Goal: Contribute content: Add original content to the website for others to see

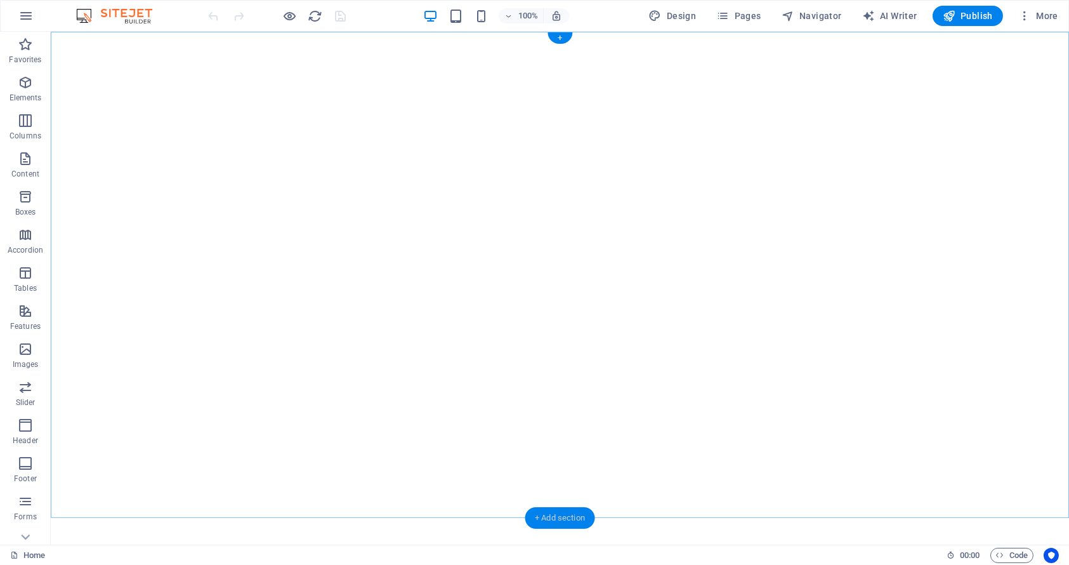
click at [553, 518] on div "+ Add section" at bounding box center [560, 518] width 70 height 22
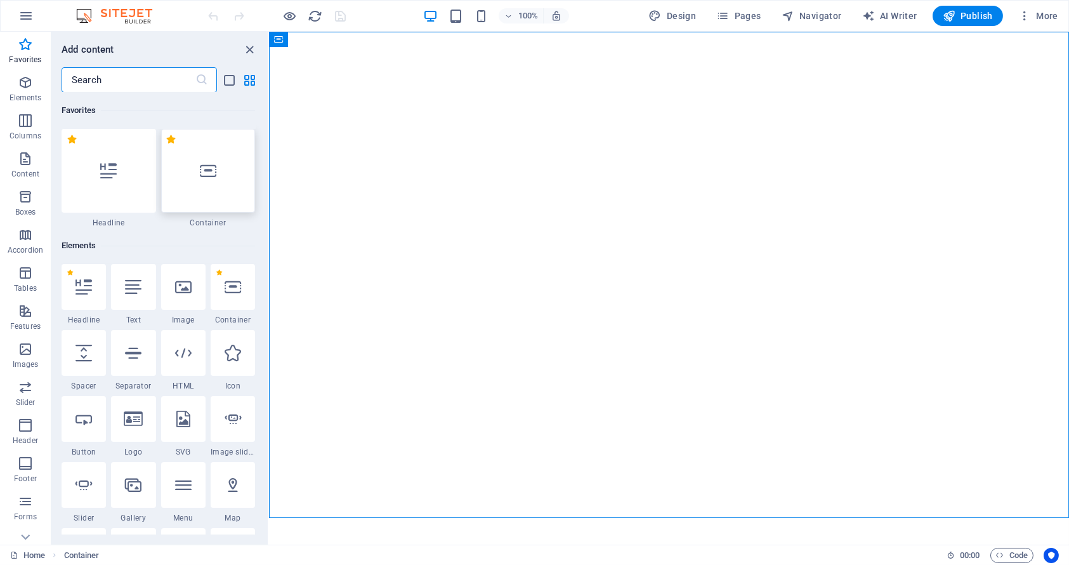
click at [202, 158] on div at bounding box center [208, 171] width 95 height 84
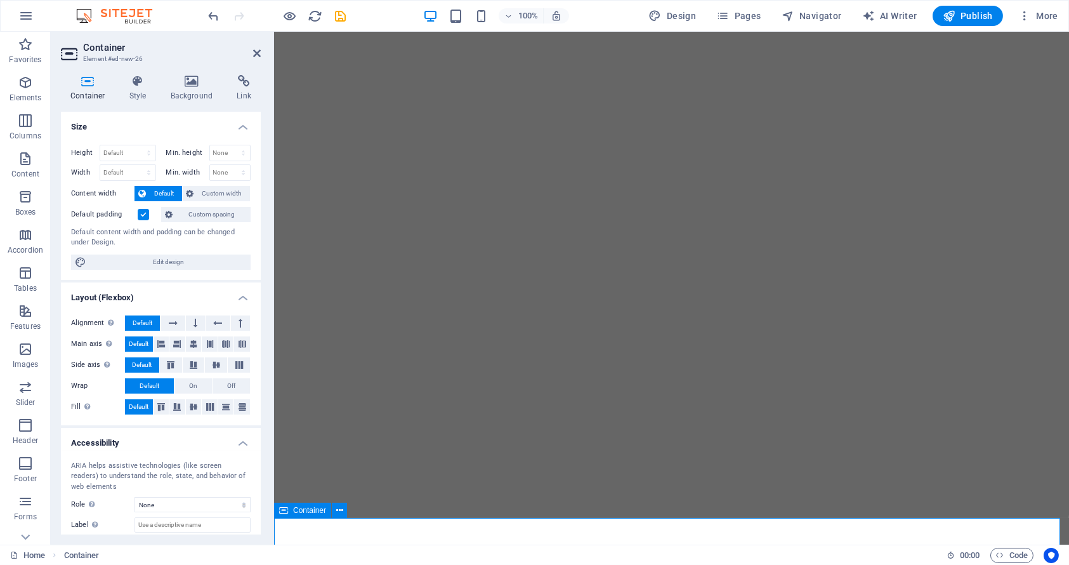
click at [286, 511] on icon at bounding box center [283, 510] width 9 height 15
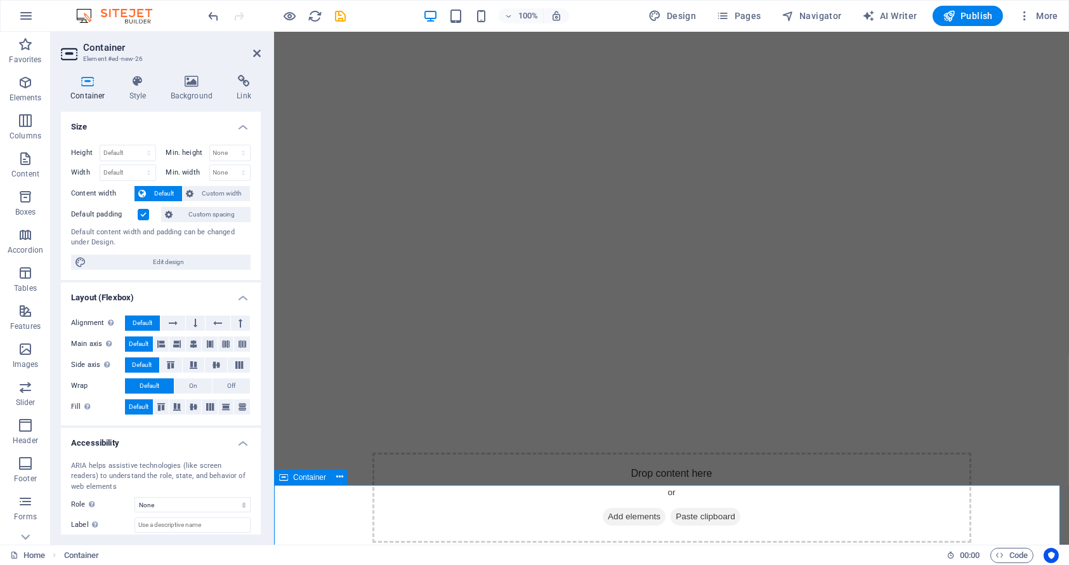
scroll to position [164, 0]
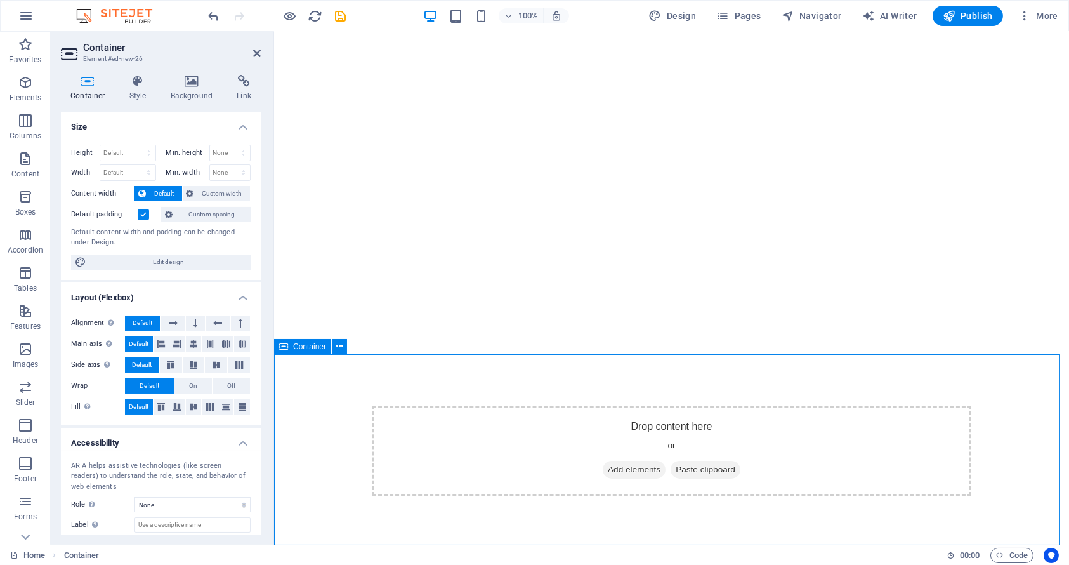
drag, startPoint x: 626, startPoint y: 470, endPoint x: 625, endPoint y: 464, distance: 6.4
click at [626, 464] on span "Add elements" at bounding box center [633, 470] width 63 height 18
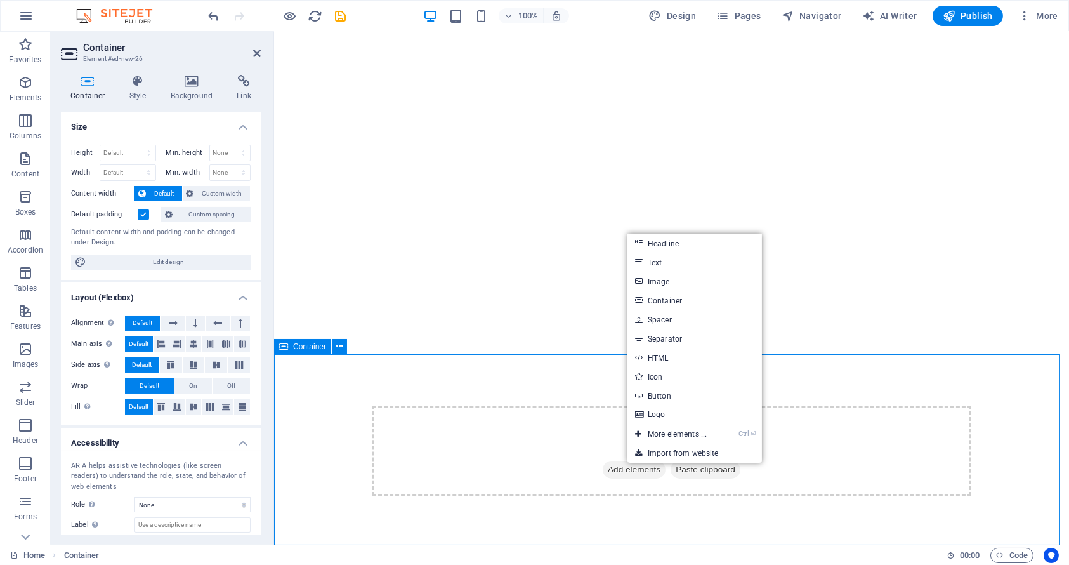
click at [620, 464] on span "Add elements" at bounding box center [633, 470] width 63 height 18
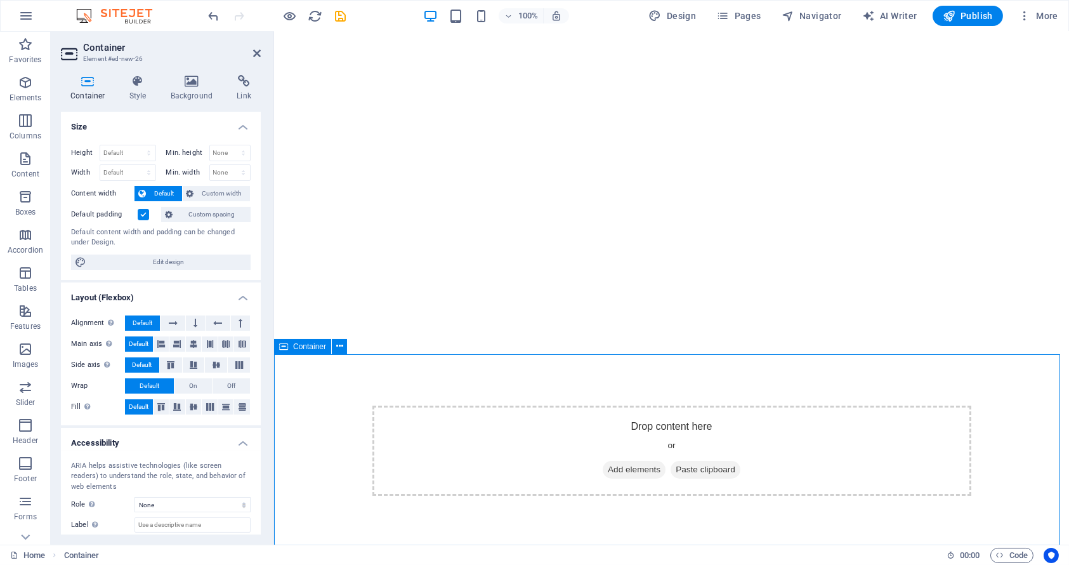
click at [620, 464] on span "Add elements" at bounding box center [633, 470] width 63 height 18
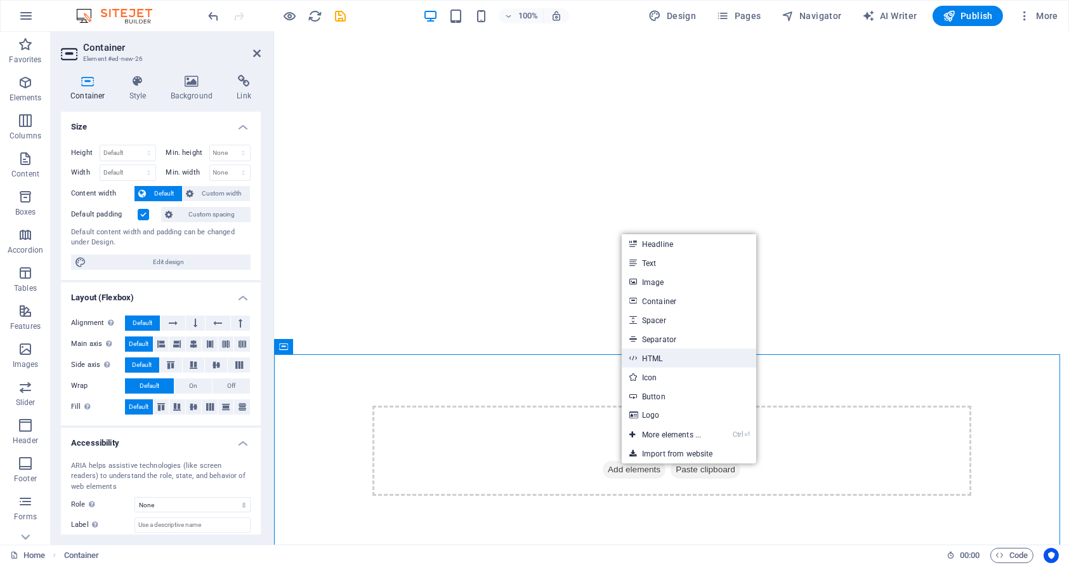
click at [659, 358] on link "HTML" at bounding box center [689, 357] width 135 height 19
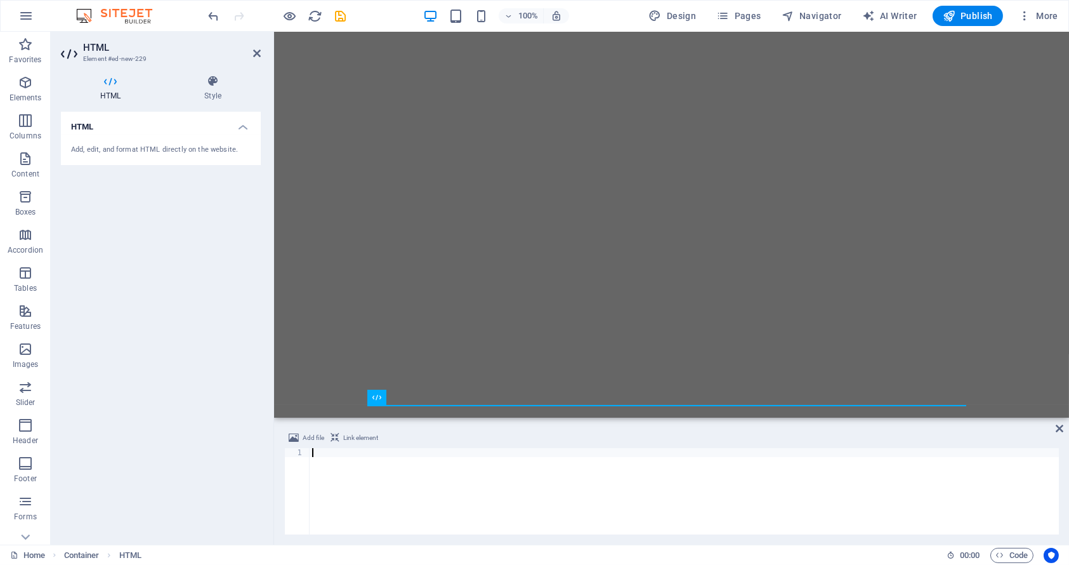
type textarea "<iframe src="[URL][PERSON_NAME][DOMAIN_NAME]" title="[PERSON_NAME] Artifact" wi…"
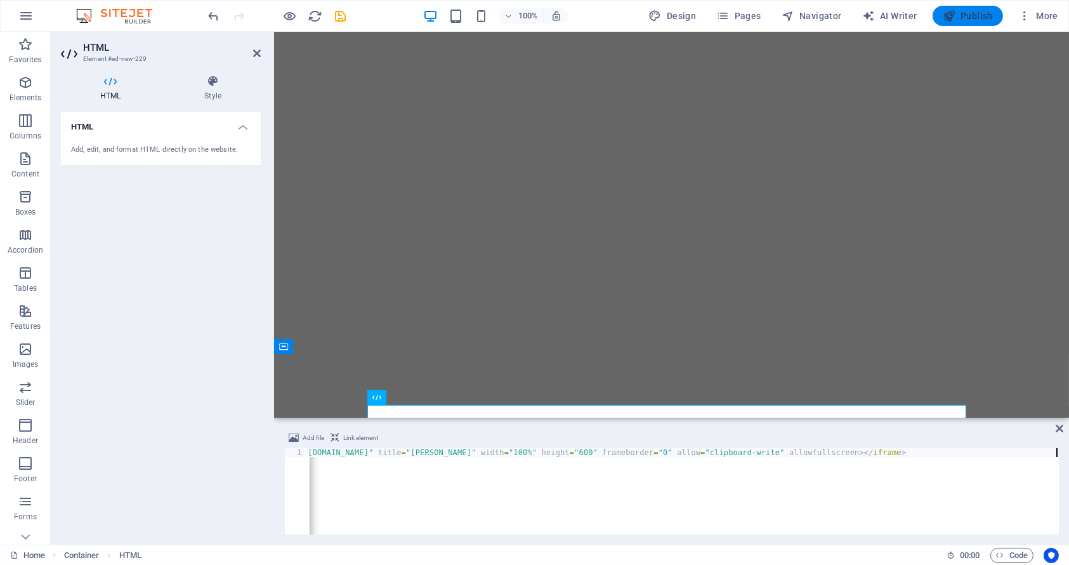
click at [975, 13] on span "Publish" at bounding box center [968, 16] width 50 height 13
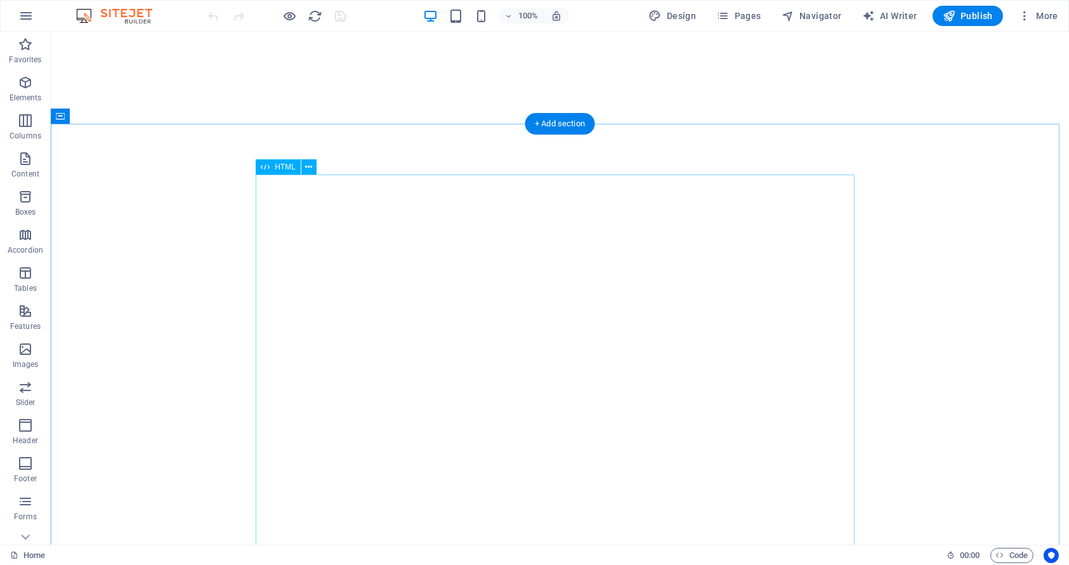
scroll to position [459, 0]
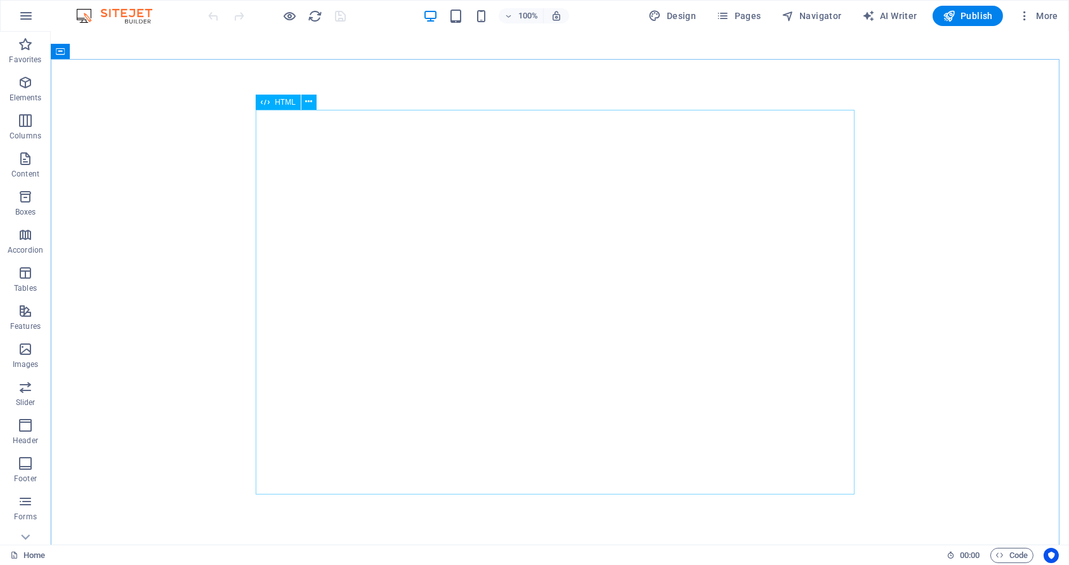
click at [289, 105] on span "HTML" at bounding box center [285, 102] width 21 height 8
click at [306, 102] on icon at bounding box center [308, 101] width 7 height 13
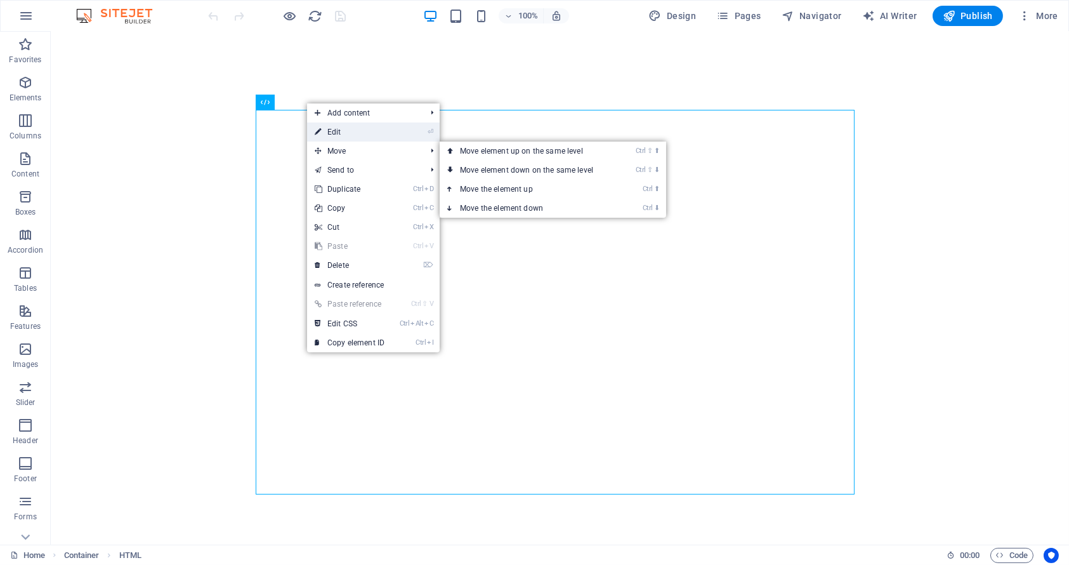
drag, startPoint x: 353, startPoint y: 131, endPoint x: 473, endPoint y: 278, distance: 189.9
click at [353, 131] on link "⏎ Edit" at bounding box center [349, 131] width 85 height 19
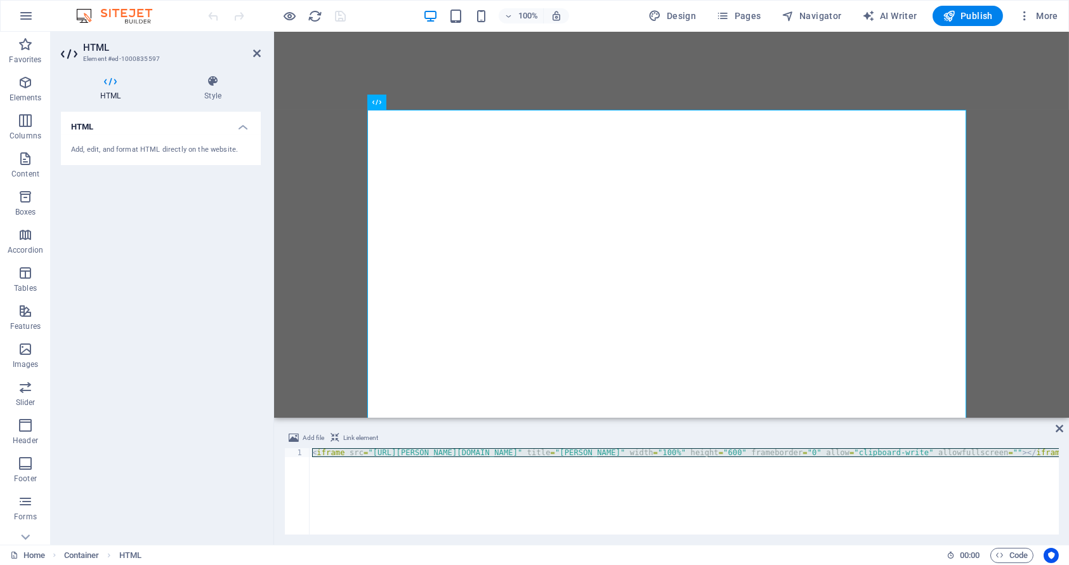
scroll to position [0, 148]
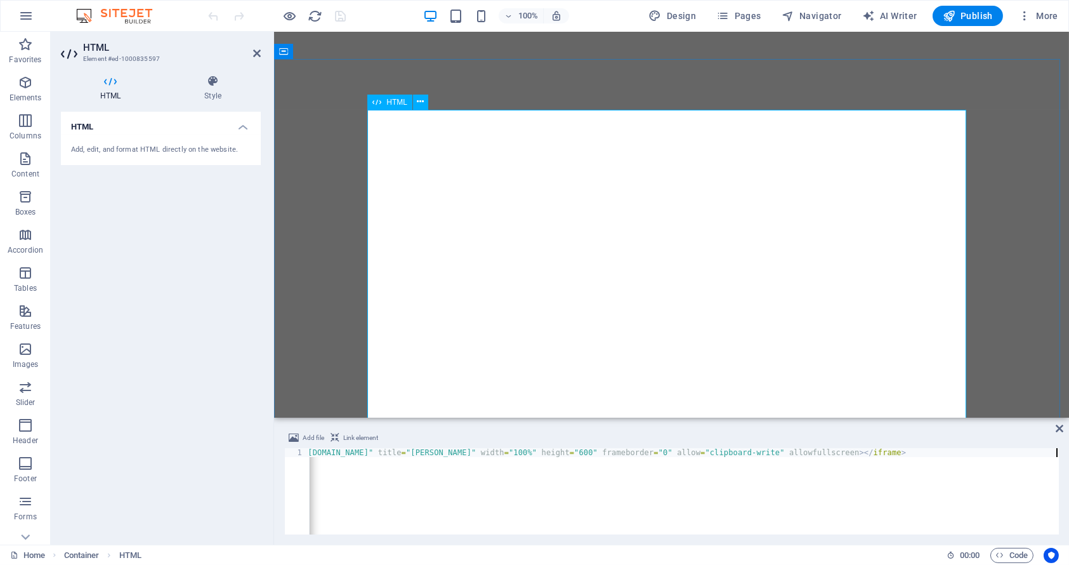
type textarea "<iframe src="[URL][PERSON_NAME][DOMAIN_NAME]" title="[PERSON_NAME] Artifact" wi…"
click at [972, 14] on span "Publish" at bounding box center [968, 16] width 50 height 13
